Goal: Communication & Community: Answer question/provide support

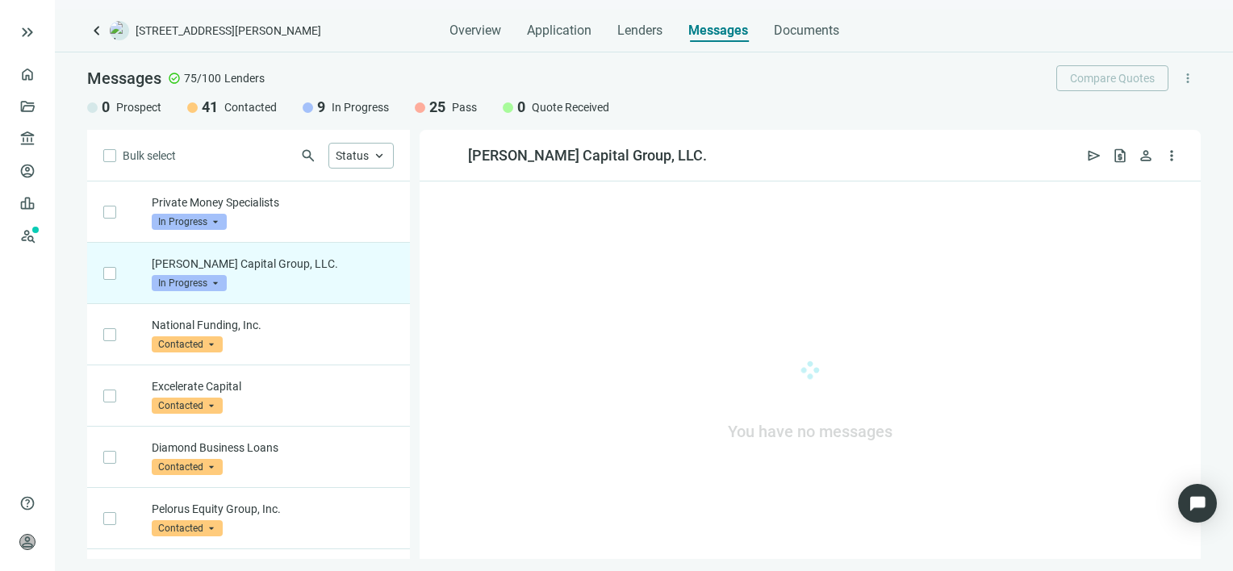
scroll to position [61, 0]
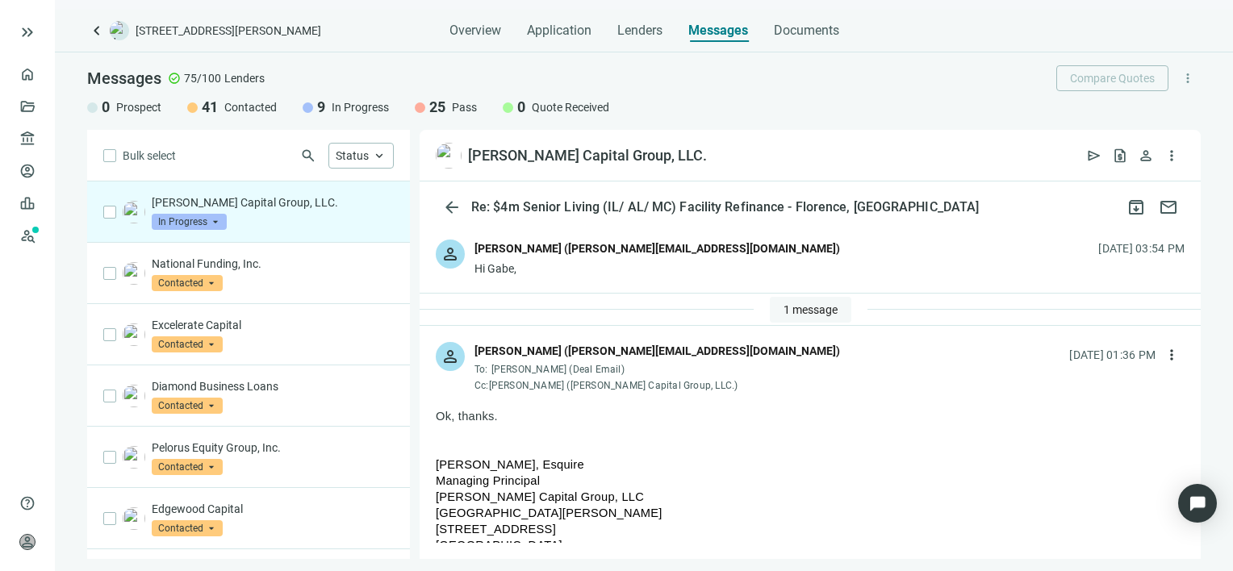
click at [810, 305] on span "1 message" at bounding box center [811, 309] width 54 height 13
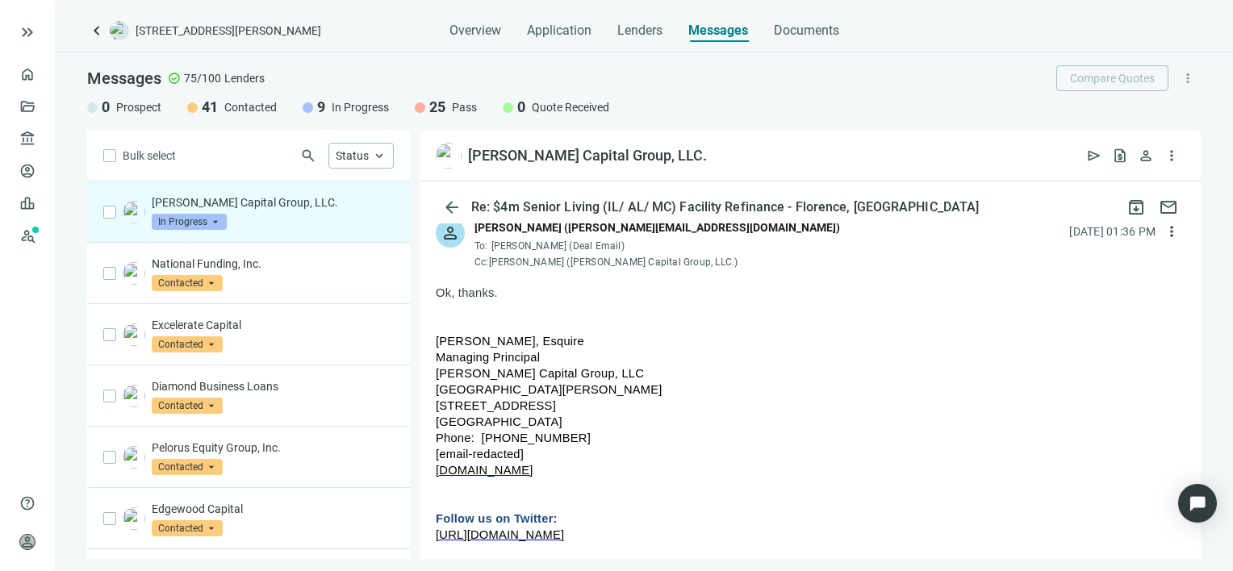
scroll to position [0, 0]
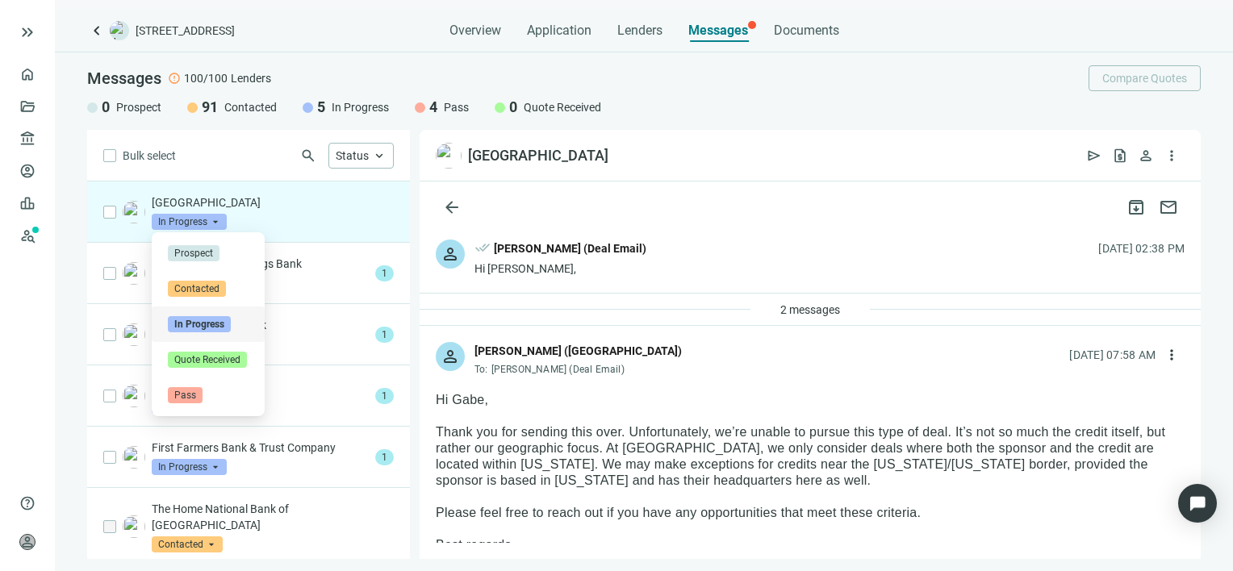
click at [220, 224] on span "In Progress" at bounding box center [189, 222] width 75 height 16
click at [199, 394] on span "Pass" at bounding box center [185, 395] width 35 height 16
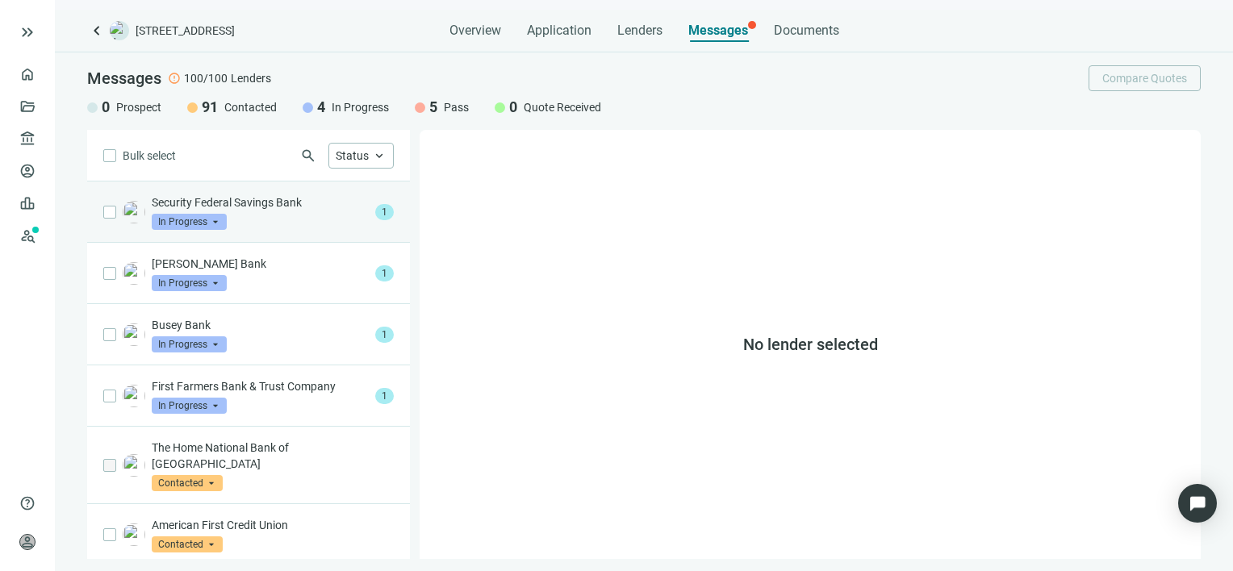
click at [258, 212] on div "Security Federal Savings Bank In Progress arrow_drop_down" at bounding box center [260, 212] width 217 height 36
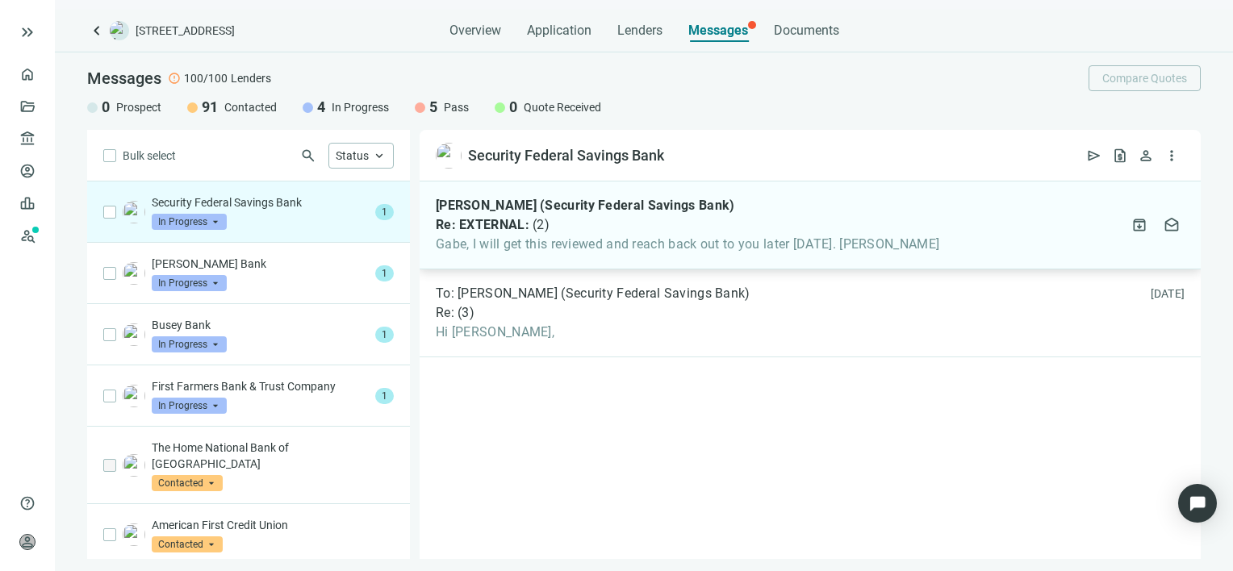
click at [504, 246] on span "Gabe, I will get this reviewed and reach back out to you later [DATE]. [PERSON_…" at bounding box center [688, 244] width 504 height 16
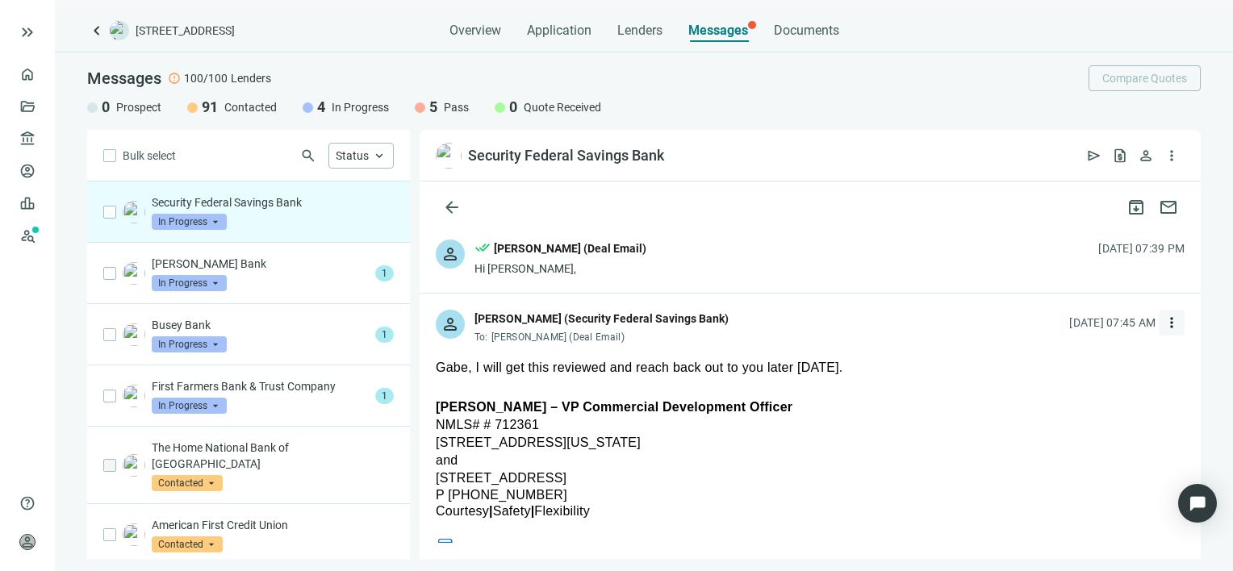
click at [1164, 323] on span "more_vert" at bounding box center [1172, 323] width 16 height 16
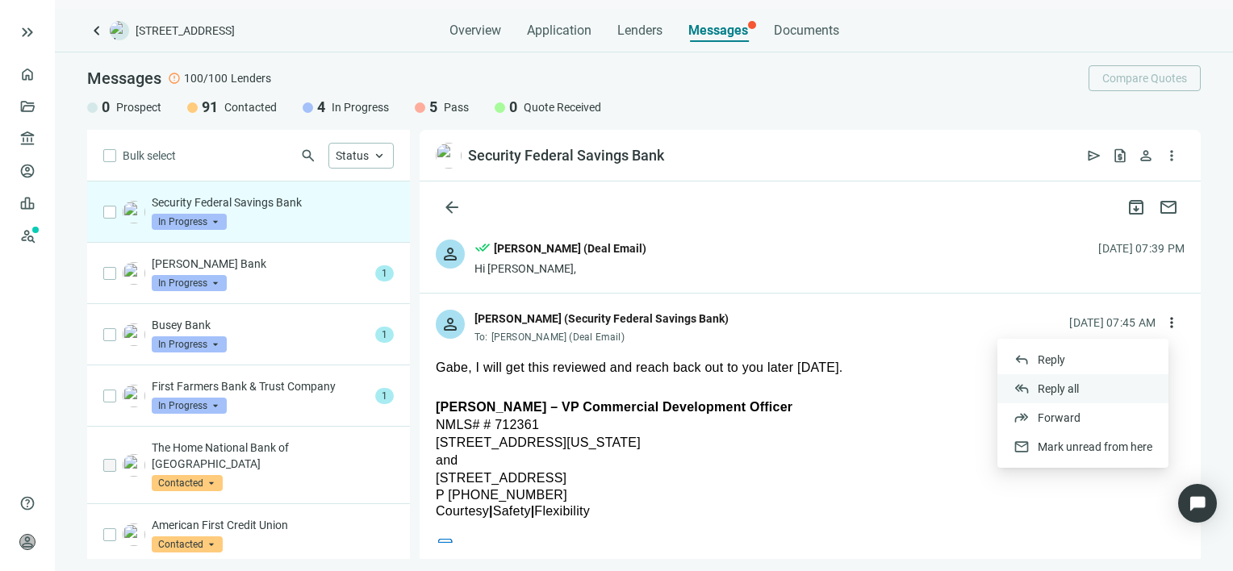
click at [1075, 387] on span "Reply all" at bounding box center [1058, 389] width 41 height 13
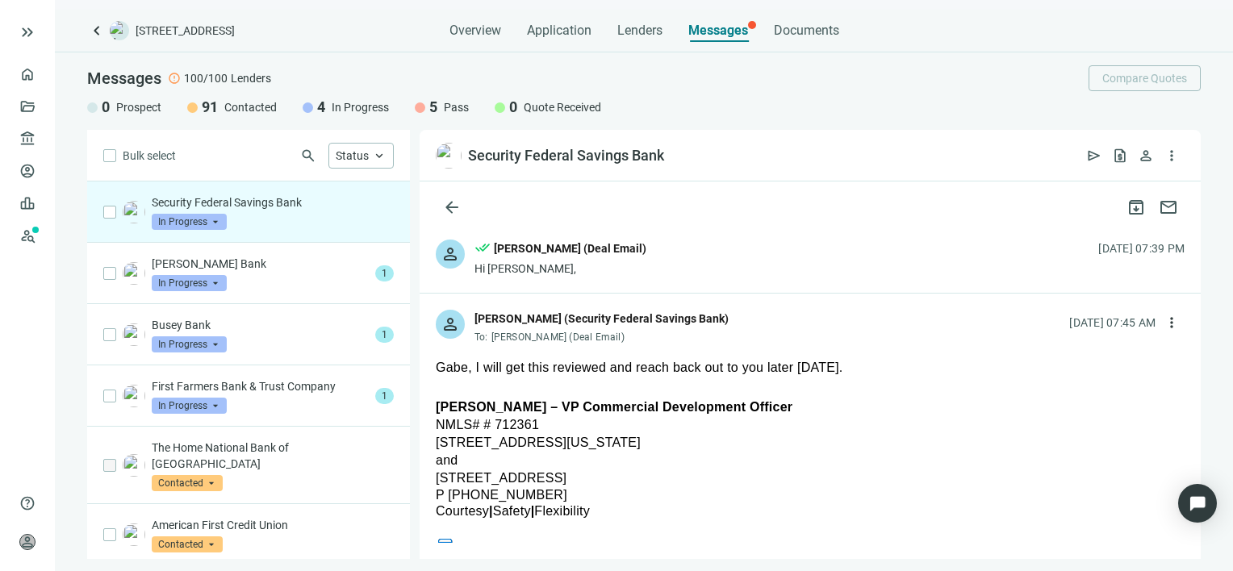
type textarea "**********"
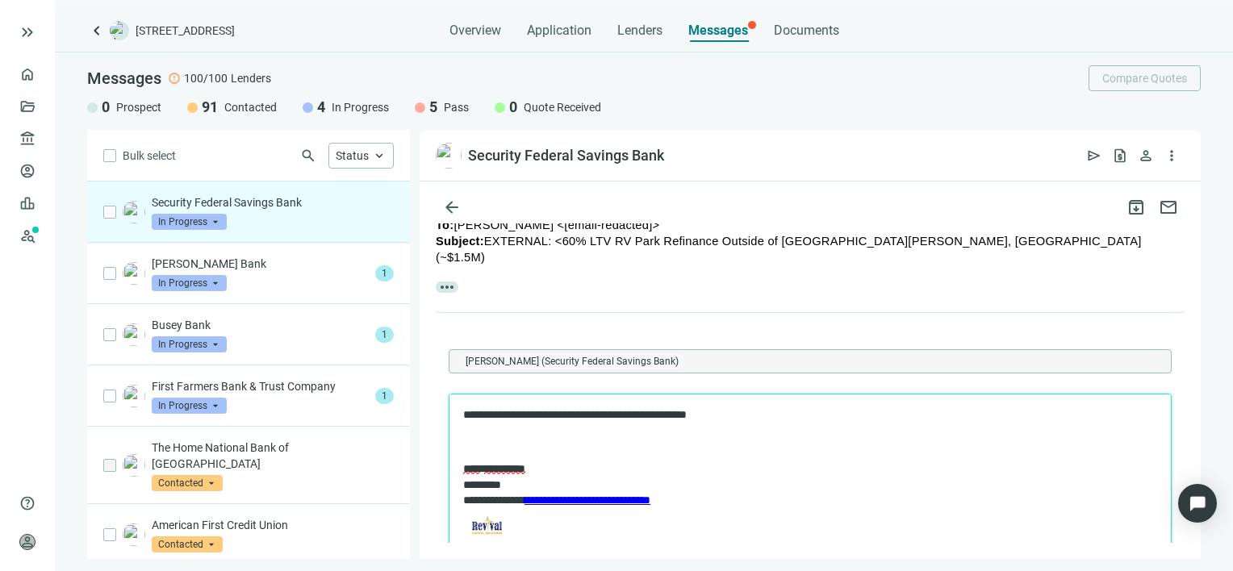
scroll to position [1252, 0]
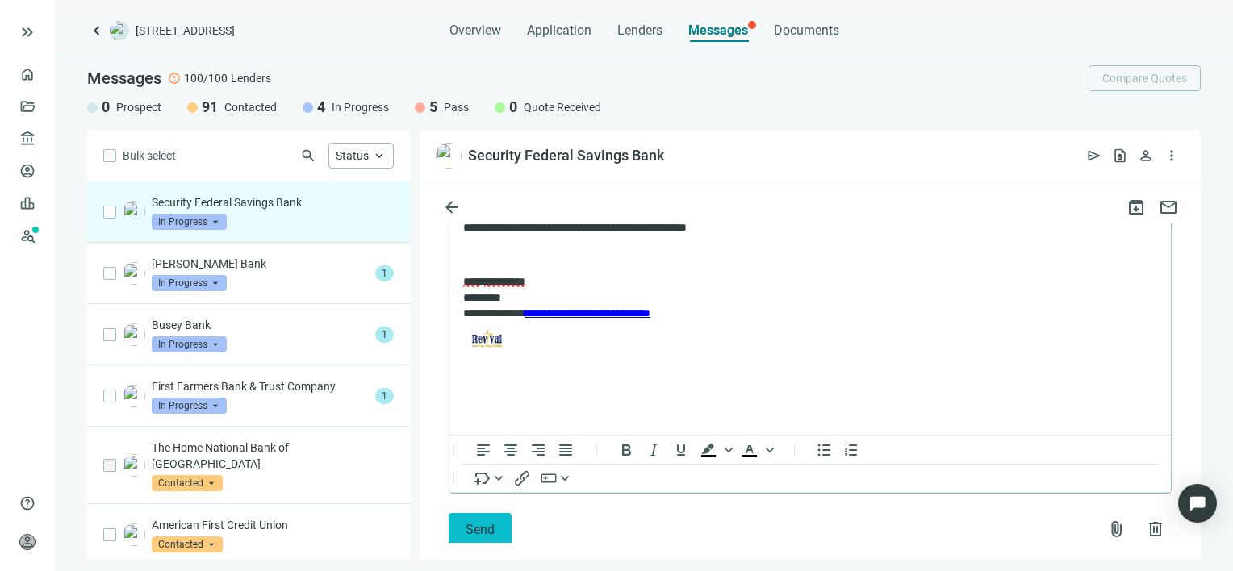
click at [475, 522] on span "Send" at bounding box center [480, 529] width 29 height 15
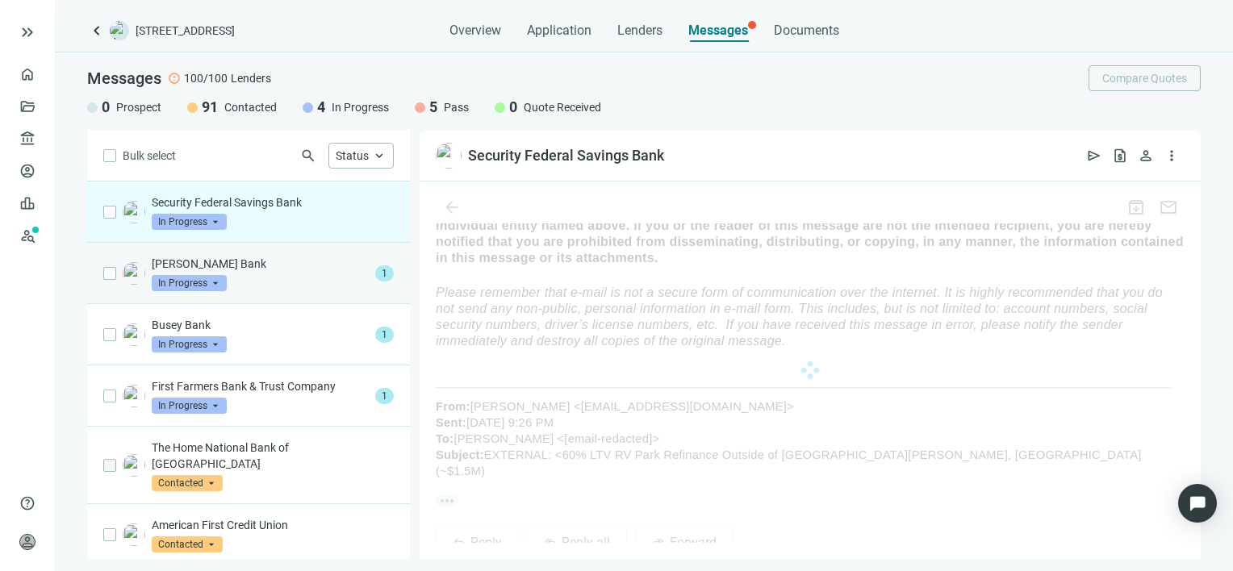
scroll to position [1198, 0]
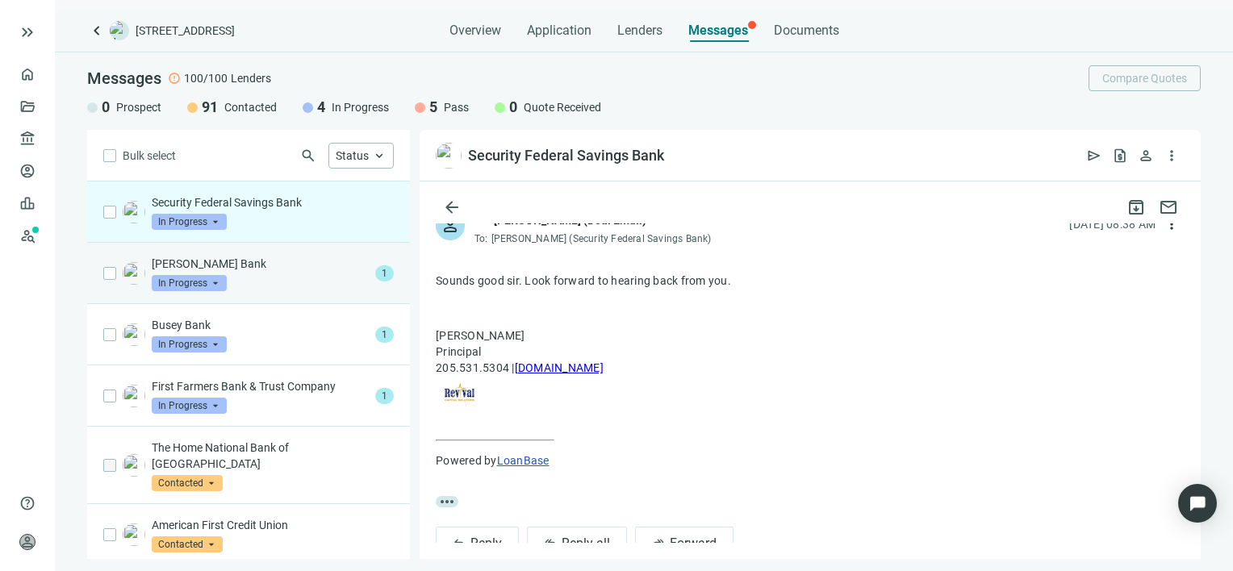
click at [264, 274] on div "[PERSON_NAME] Bank In Progress arrow_drop_down" at bounding box center [260, 274] width 217 height 36
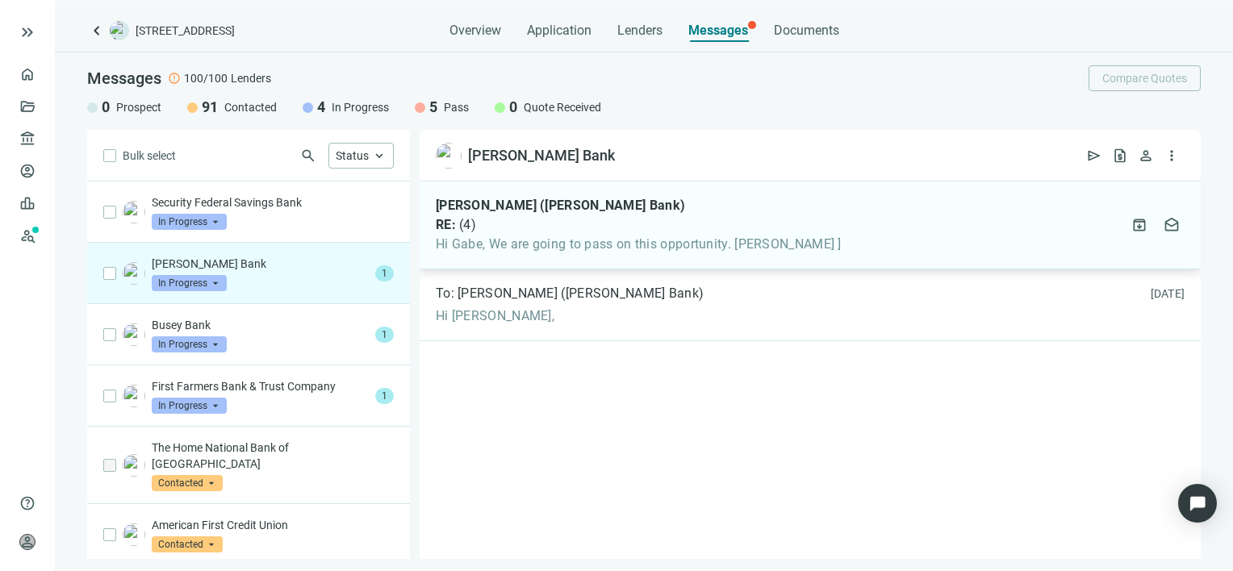
click at [617, 246] on span "Hi Gabe, We are going to pass on this opportunity. [PERSON_NAME] ]" at bounding box center [639, 244] width 406 height 16
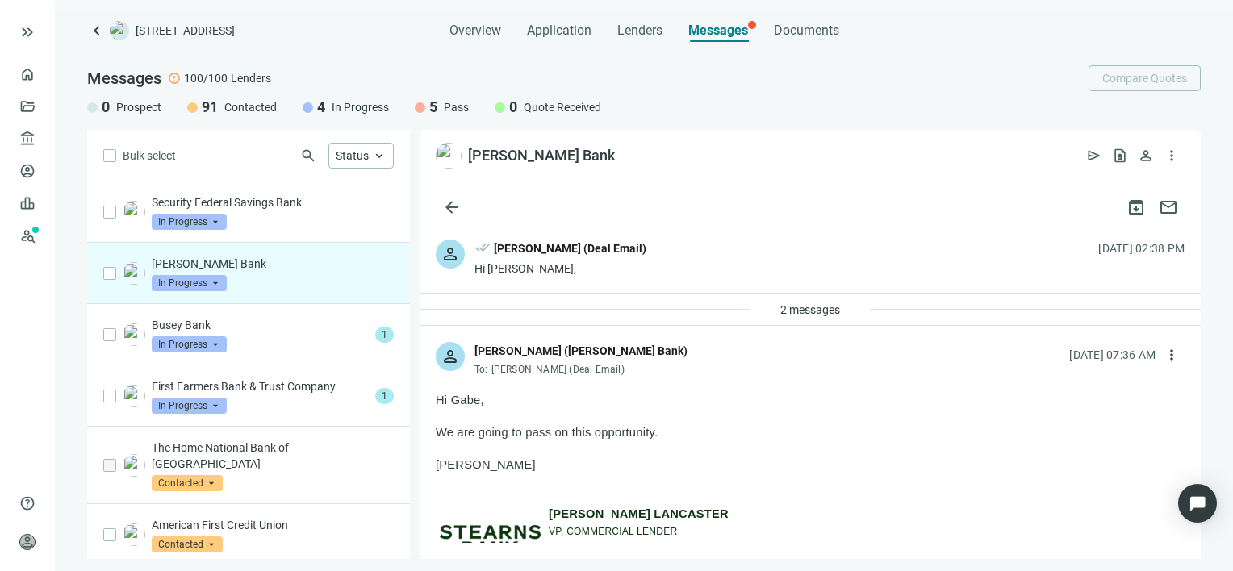
click at [215, 284] on span "In Progress" at bounding box center [189, 283] width 75 height 16
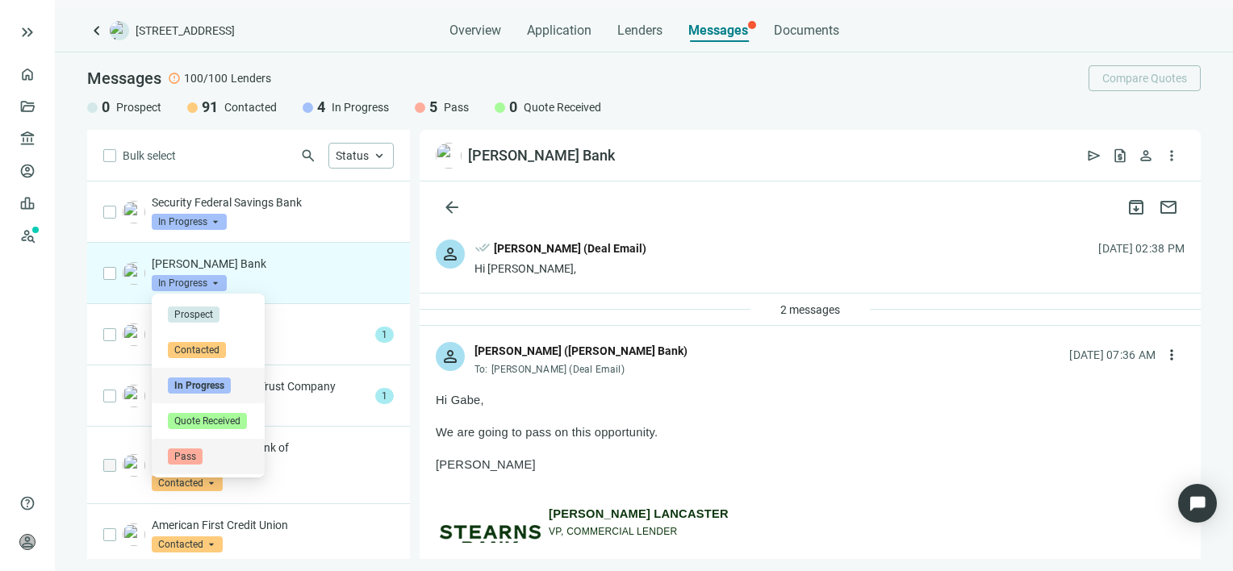
click at [186, 456] on span "Pass" at bounding box center [185, 457] width 35 height 16
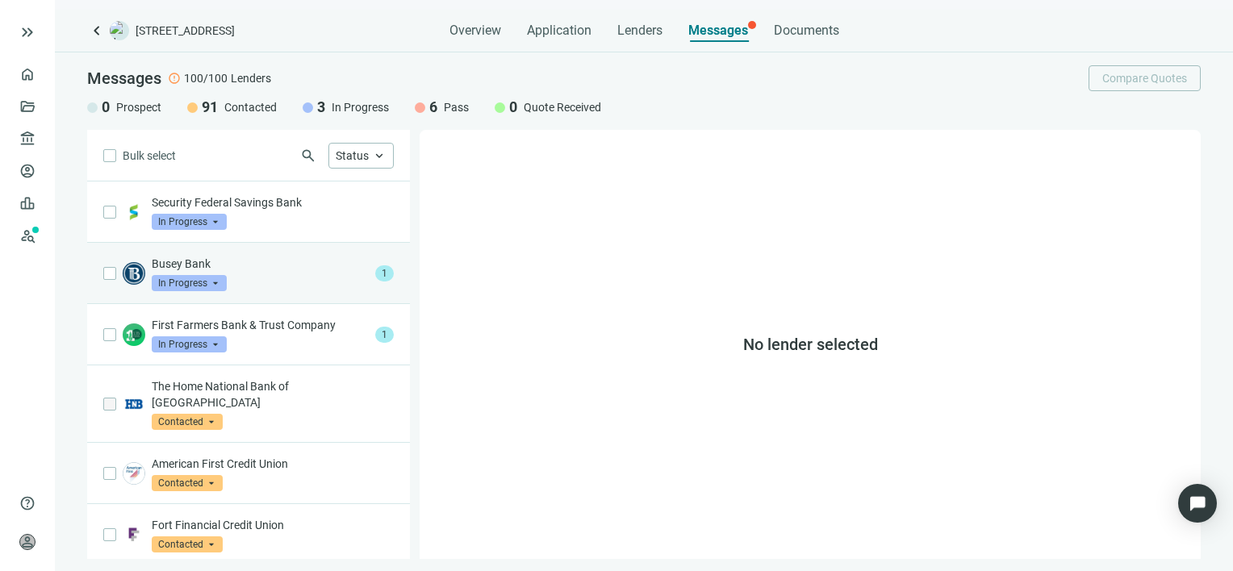
click at [269, 278] on div "Busey Bank In Progress arrow_drop_down" at bounding box center [260, 274] width 217 height 36
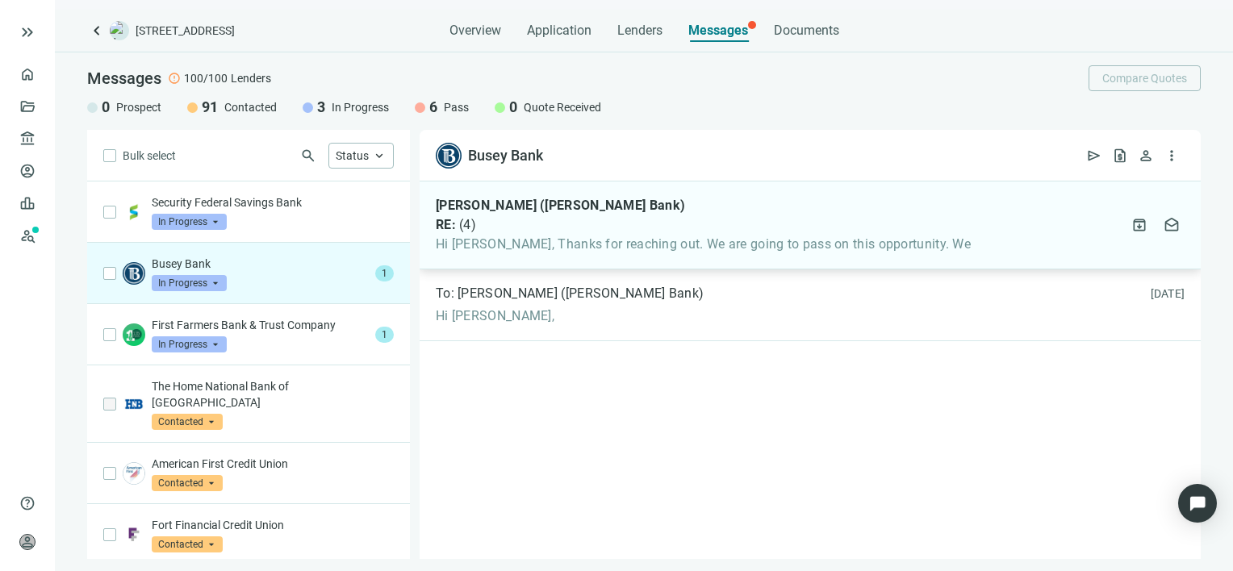
click at [588, 238] on span "Hi [PERSON_NAME], Thanks for reaching out. We are going to pass on this opportu…" at bounding box center [703, 244] width 535 height 16
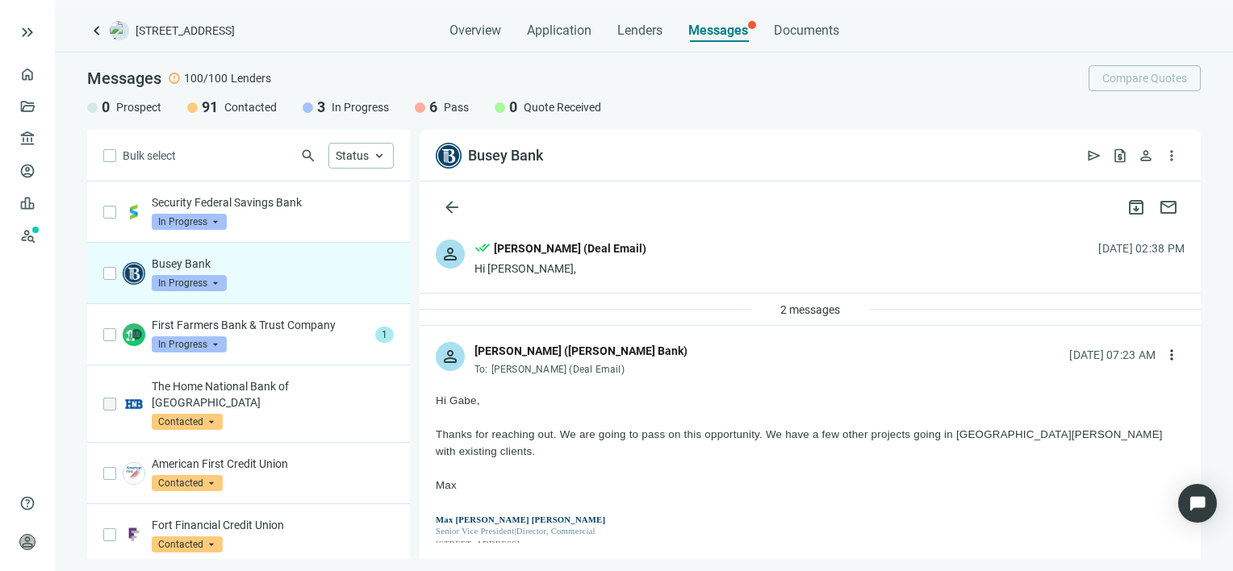
click at [218, 286] on span "In Progress" at bounding box center [189, 283] width 75 height 16
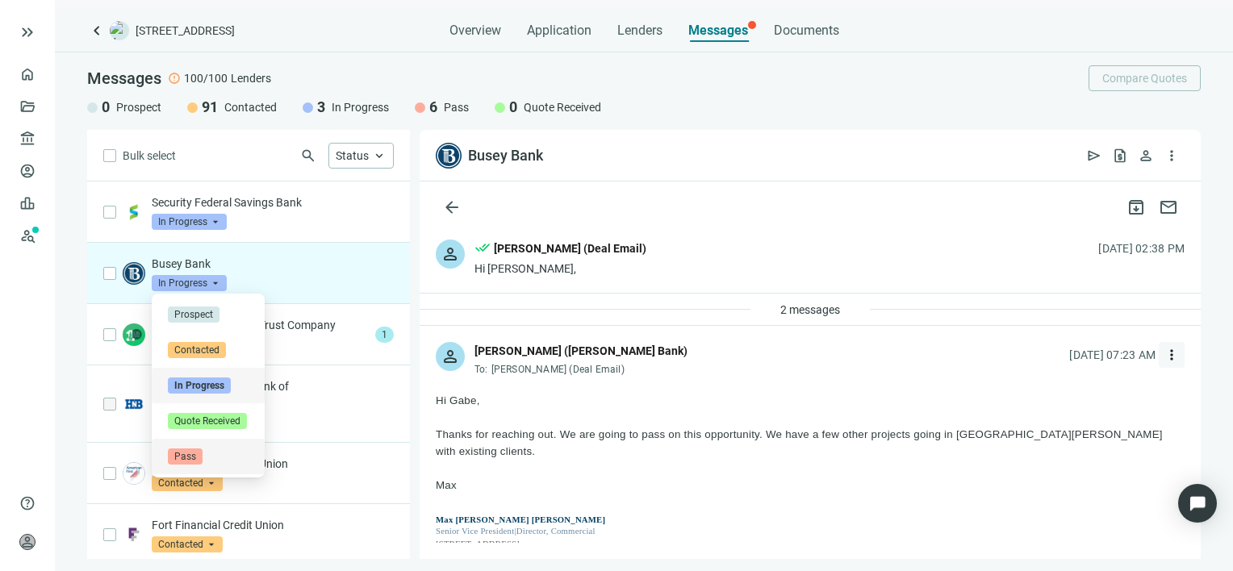
click at [1164, 353] on span "more_vert" at bounding box center [1172, 355] width 16 height 16
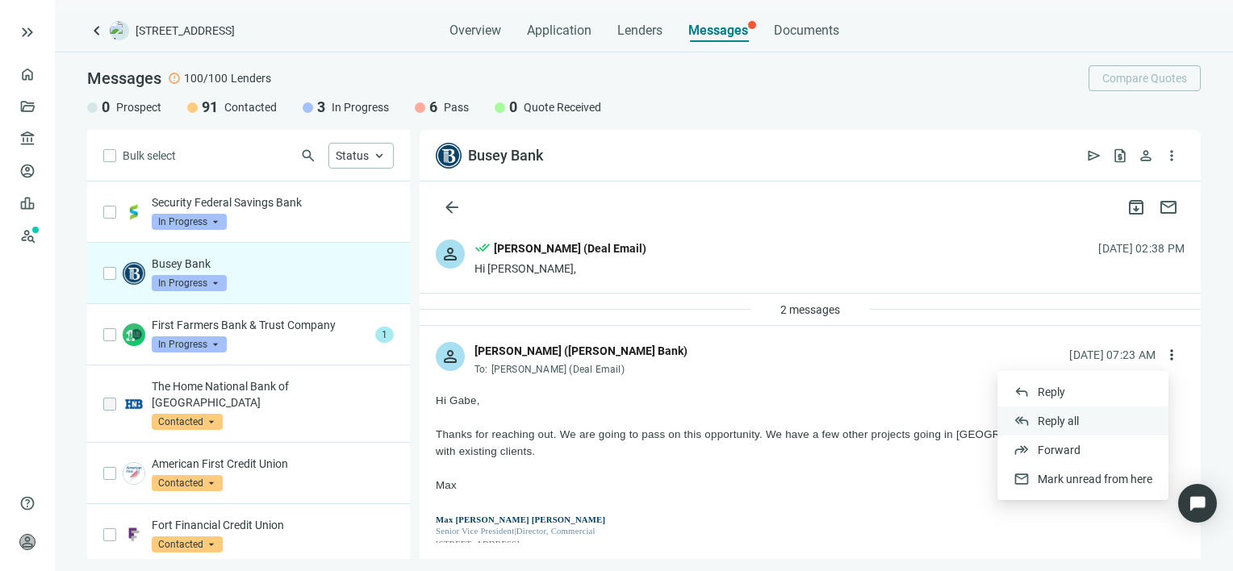
click at [1072, 420] on span "Reply all" at bounding box center [1058, 421] width 41 height 13
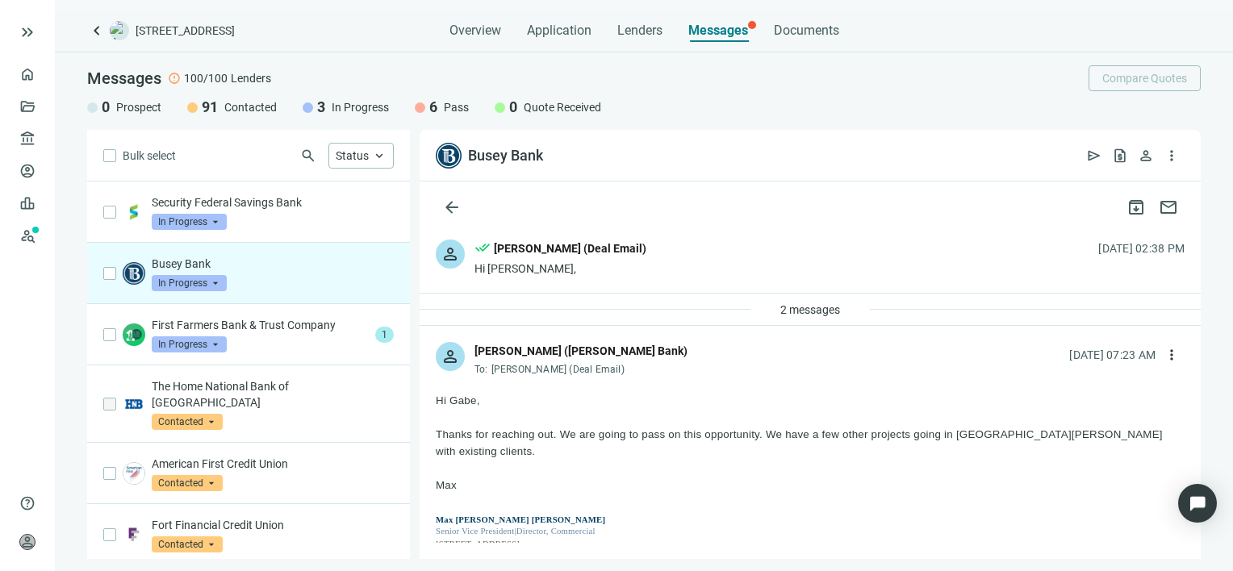
scroll to position [2105, 0]
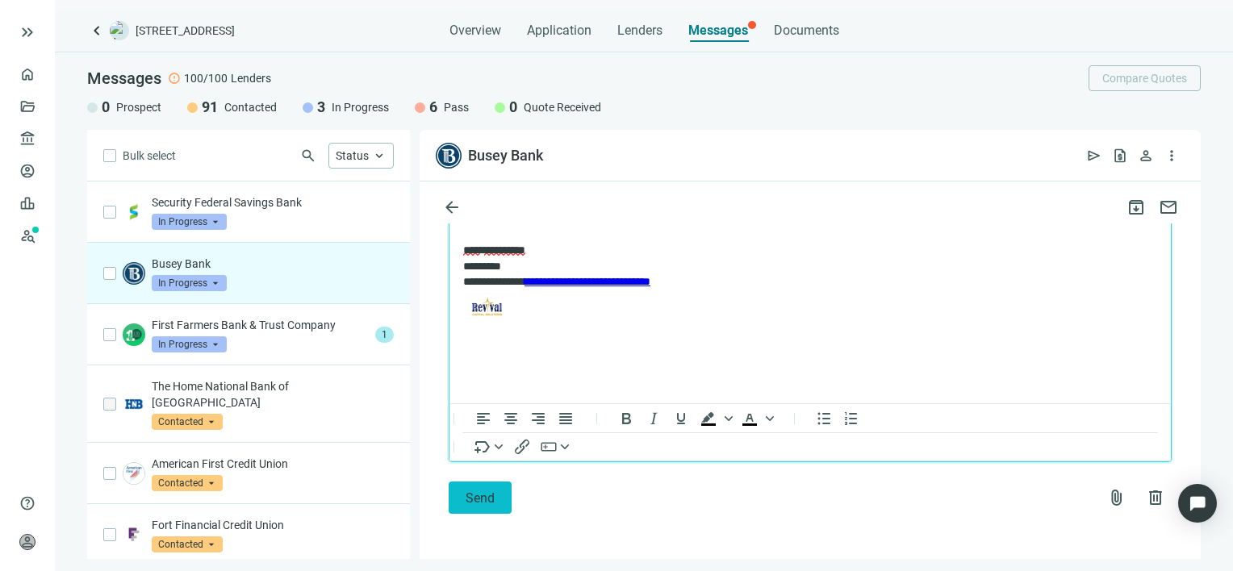
click at [475, 498] on span "Send" at bounding box center [480, 498] width 29 height 15
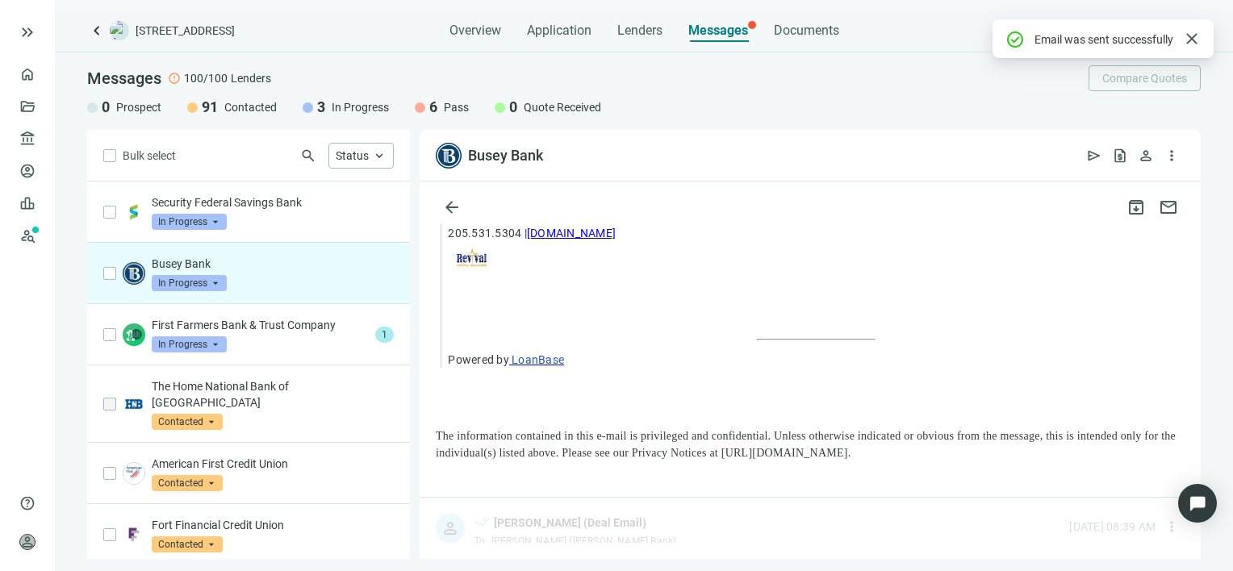
scroll to position [2240, 0]
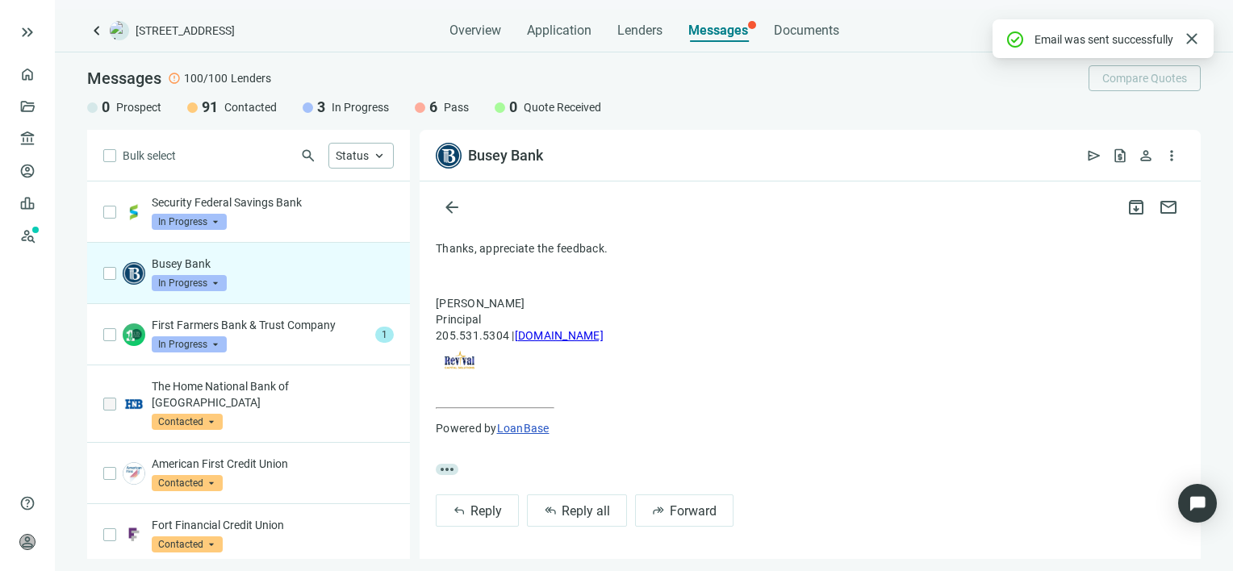
click at [220, 284] on span "In Progress" at bounding box center [189, 283] width 75 height 16
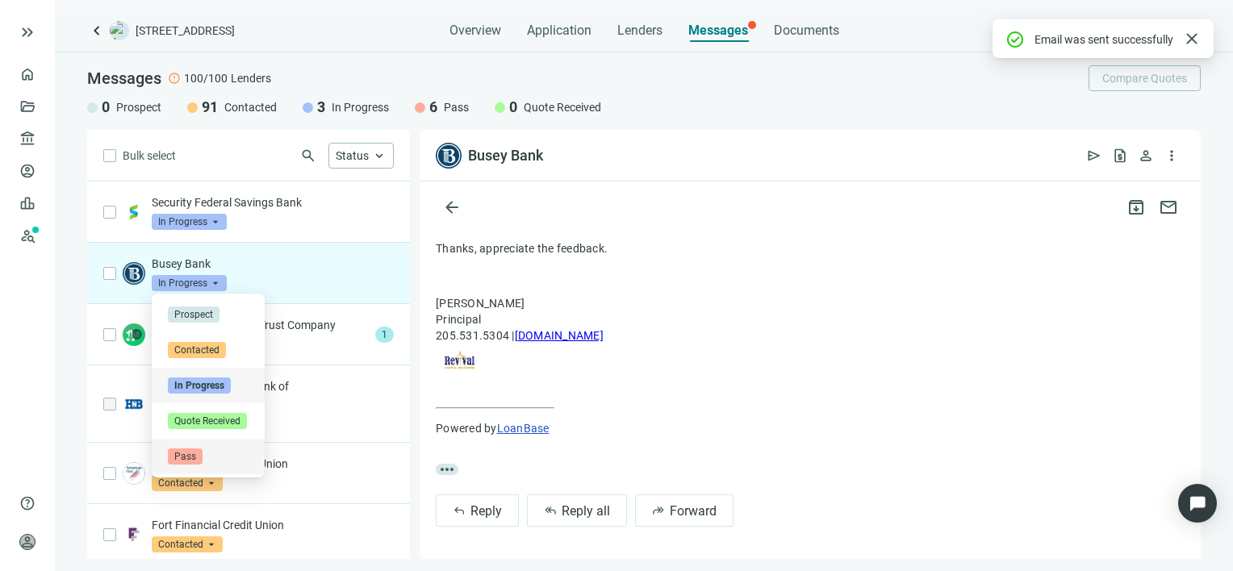
click at [192, 458] on span "Pass" at bounding box center [185, 457] width 35 height 16
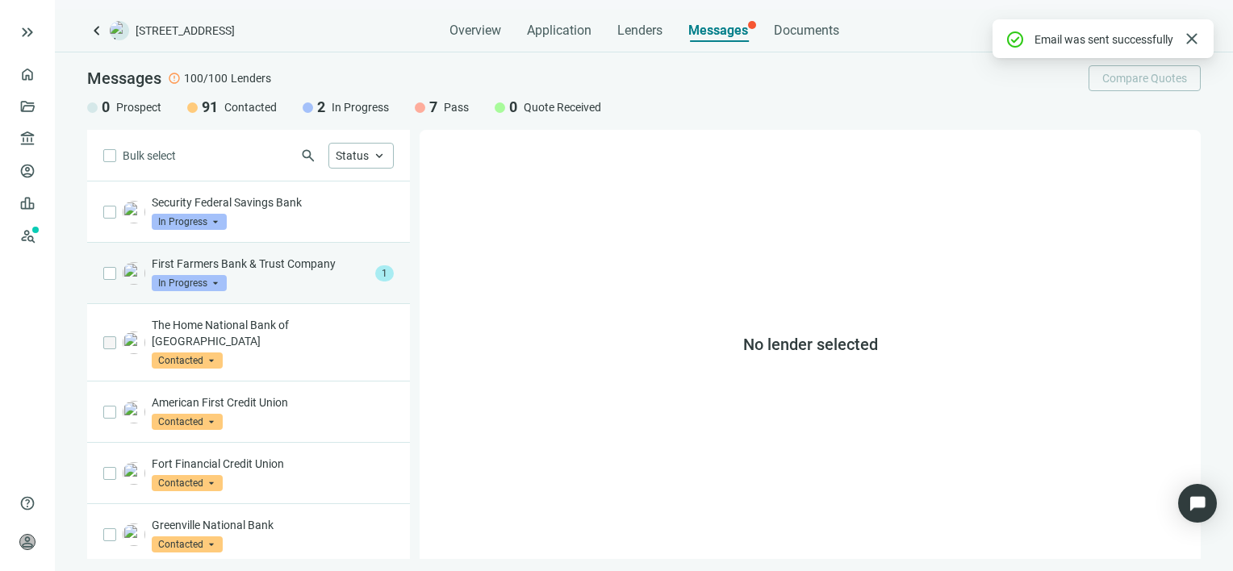
click at [248, 274] on div "First Farmers Bank & Trust Company In Progress arrow_drop_down" at bounding box center [260, 274] width 217 height 36
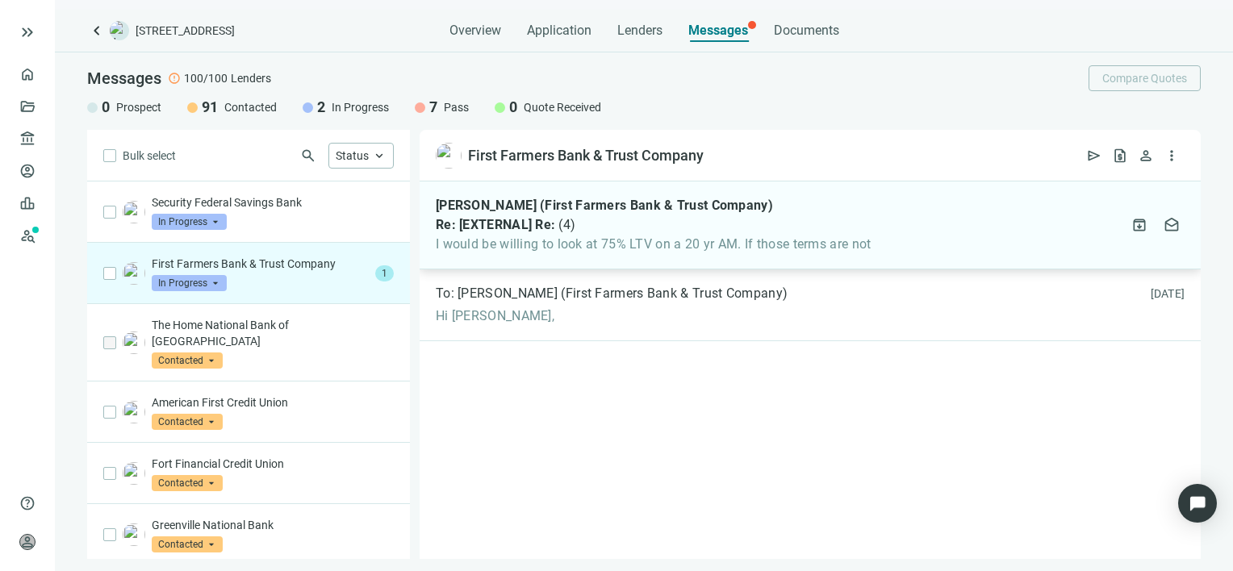
click at [874, 242] on div "[PERSON_NAME] (First Farmers Bank & Trust Company) Re: [EXTERNAL] Re: ( 4 ) I w…" at bounding box center [810, 226] width 781 height 88
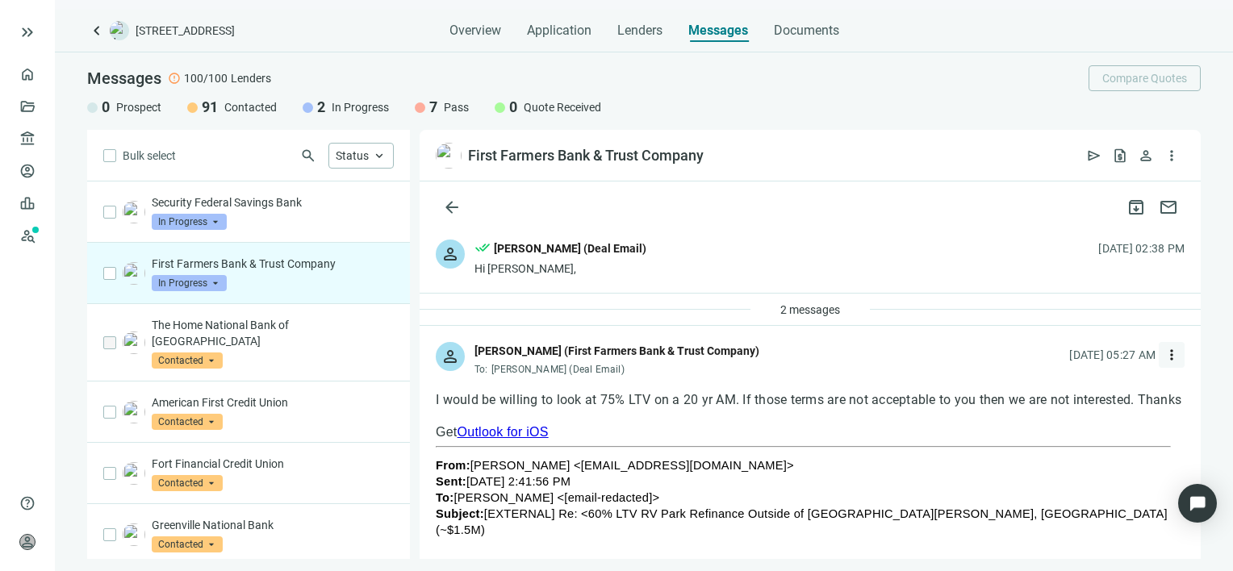
click at [1164, 355] on span "more_vert" at bounding box center [1172, 355] width 16 height 16
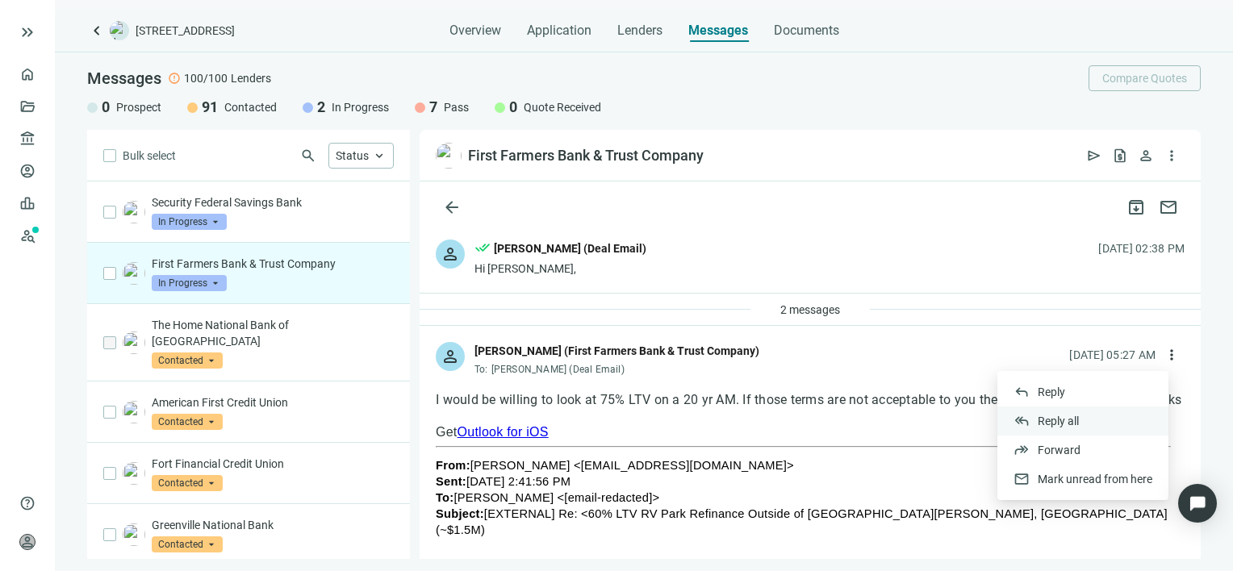
click at [1048, 420] on span "Reply all" at bounding box center [1058, 421] width 41 height 13
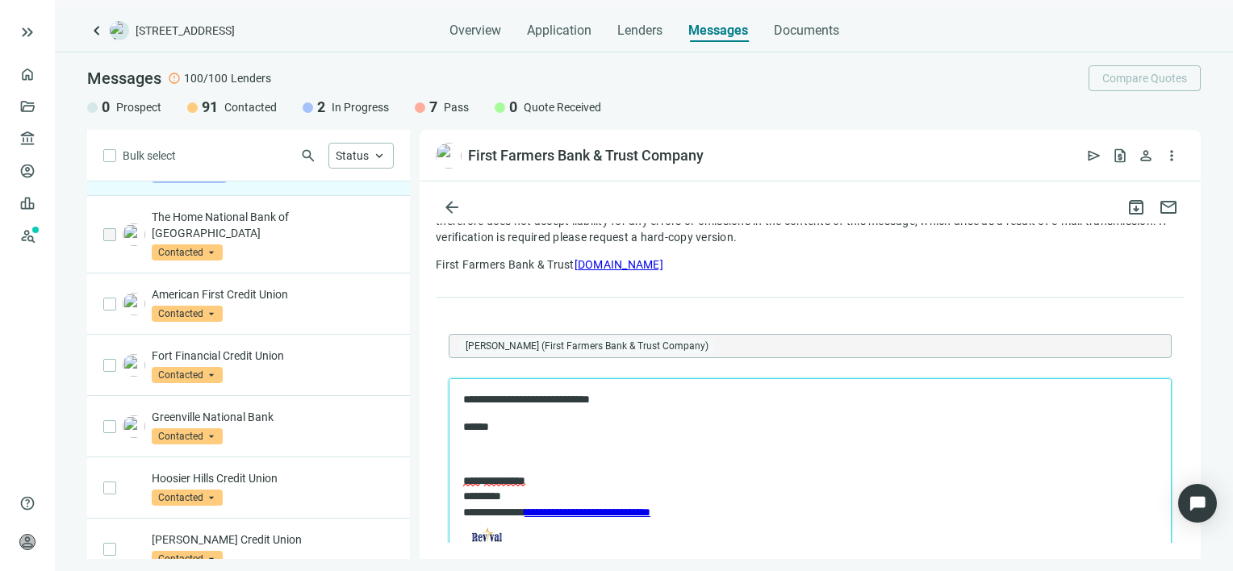
scroll to position [323, 0]
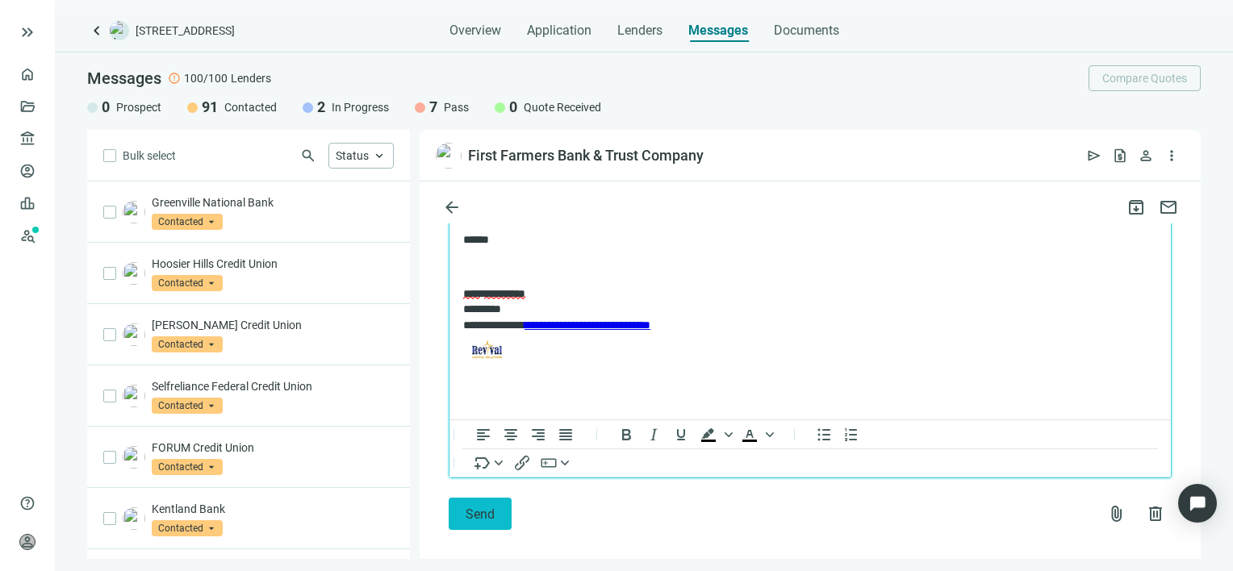
click at [481, 507] on span "Send" at bounding box center [480, 514] width 29 height 15
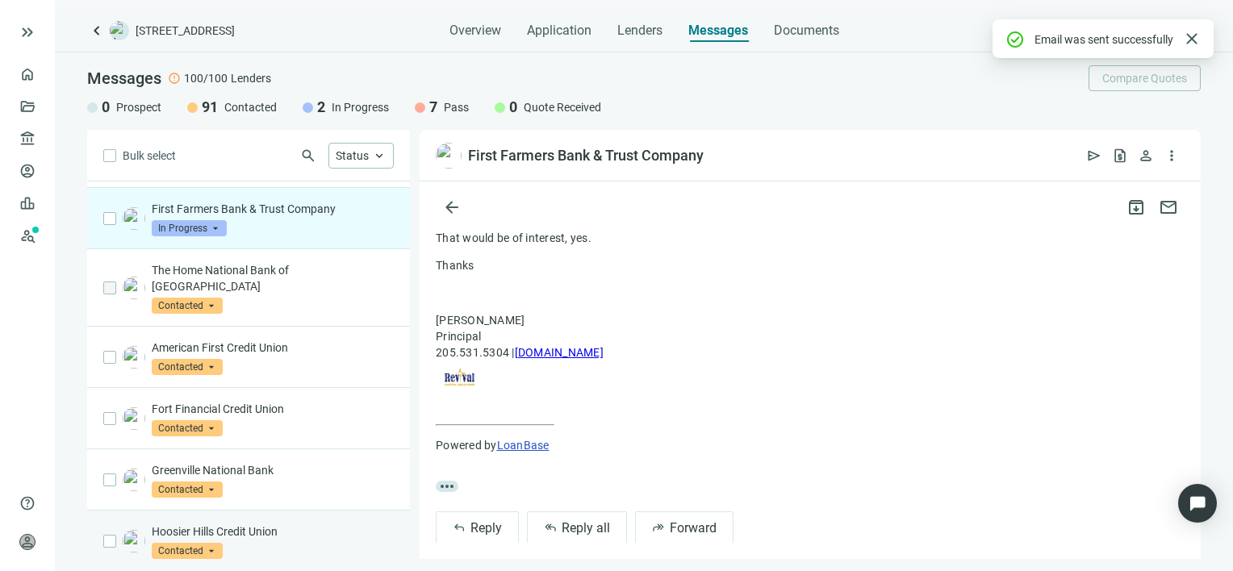
scroll to position [0, 0]
